Goal: Task Accomplishment & Management: Manage account settings

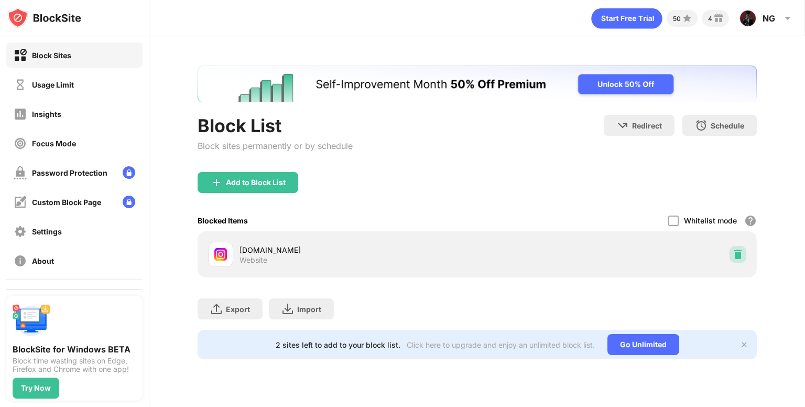
click at [730, 255] on div at bounding box center [737, 254] width 17 height 17
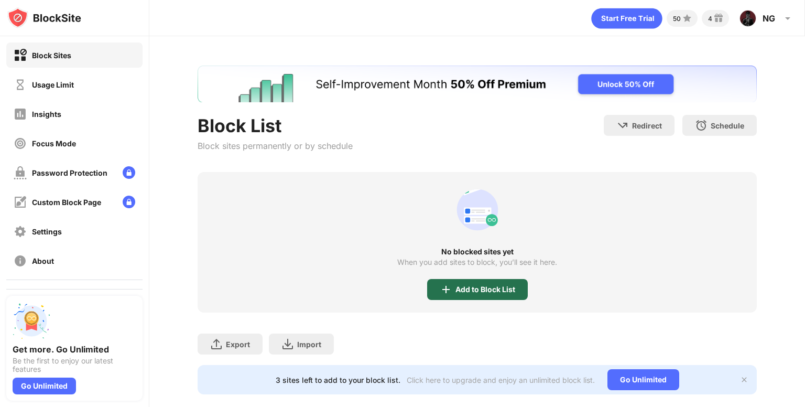
click at [441, 280] on div "Add to Block List" at bounding box center [477, 289] width 101 height 21
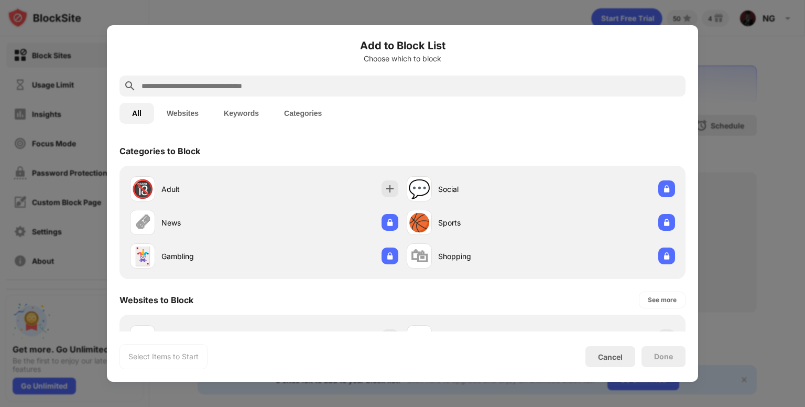
click at [251, 92] on input "text" at bounding box center [410, 86] width 541 height 13
click at [187, 111] on button "Websites" at bounding box center [182, 113] width 57 height 21
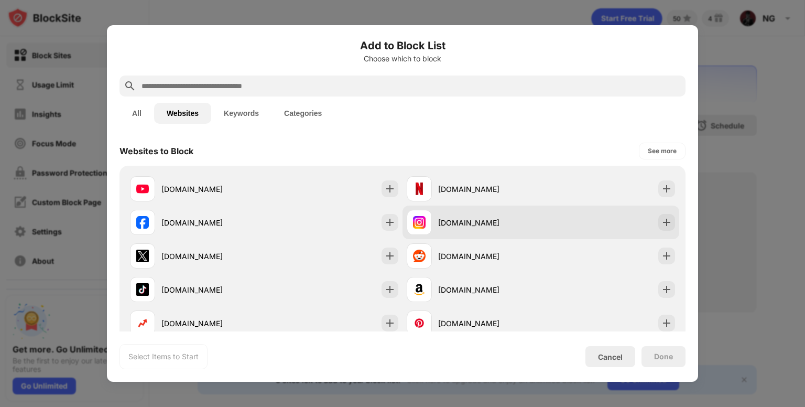
click at [509, 235] on div "[DOMAIN_NAME]" at bounding box center [540, 222] width 277 height 34
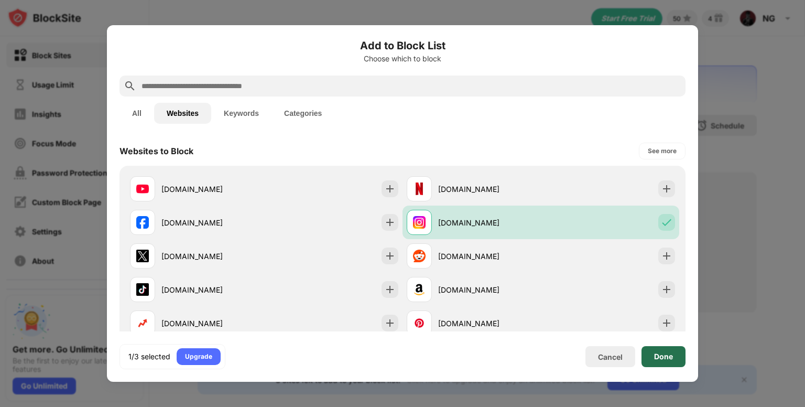
click at [656, 359] on div "Done" at bounding box center [663, 356] width 19 height 8
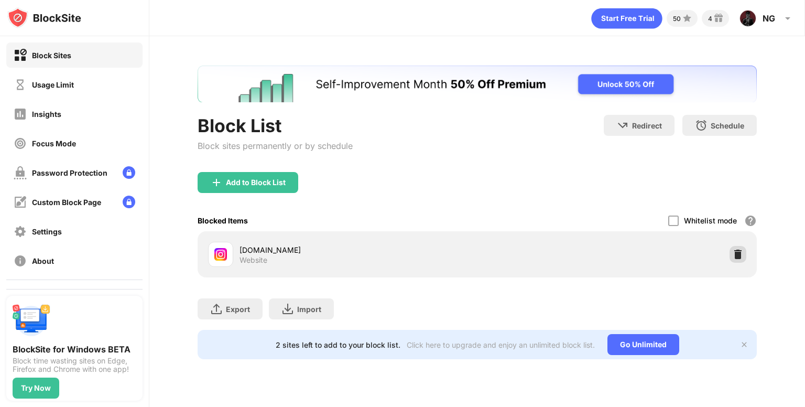
click at [740, 249] on img at bounding box center [737, 254] width 10 height 10
